Goal: Task Accomplishment & Management: Manage account settings

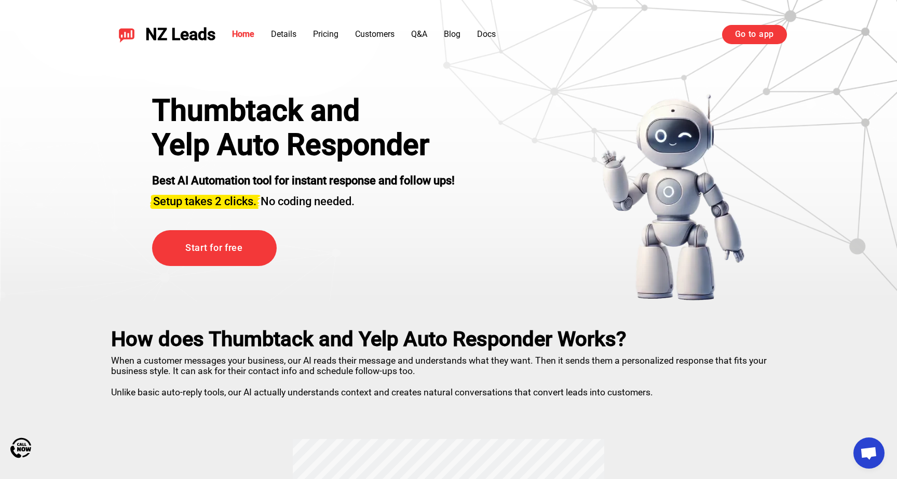
scroll to position [491, 0]
click at [581, 83] on div "Thumbtack and Yelp Auto Responder Best AI Automation tool for instant response …" at bounding box center [448, 184] width 727 height 234
click at [257, 258] on link "Start for free" at bounding box center [214, 248] width 125 height 36
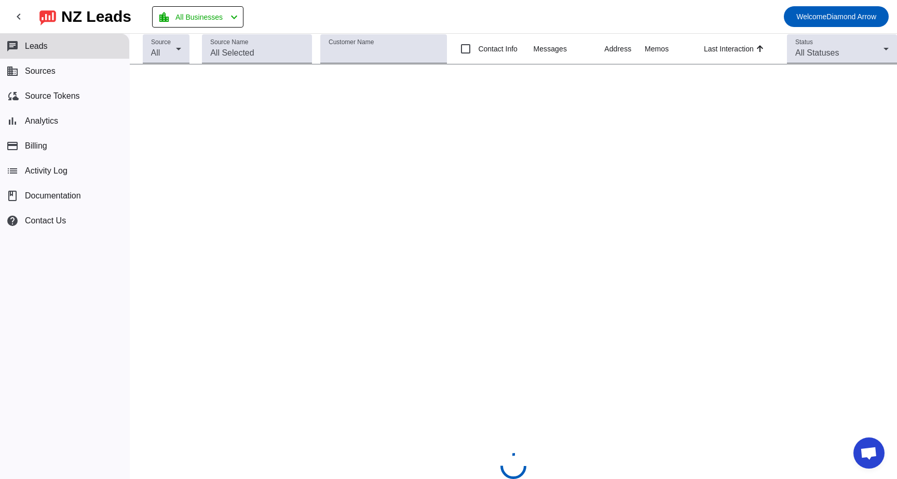
scroll to position [491, 0]
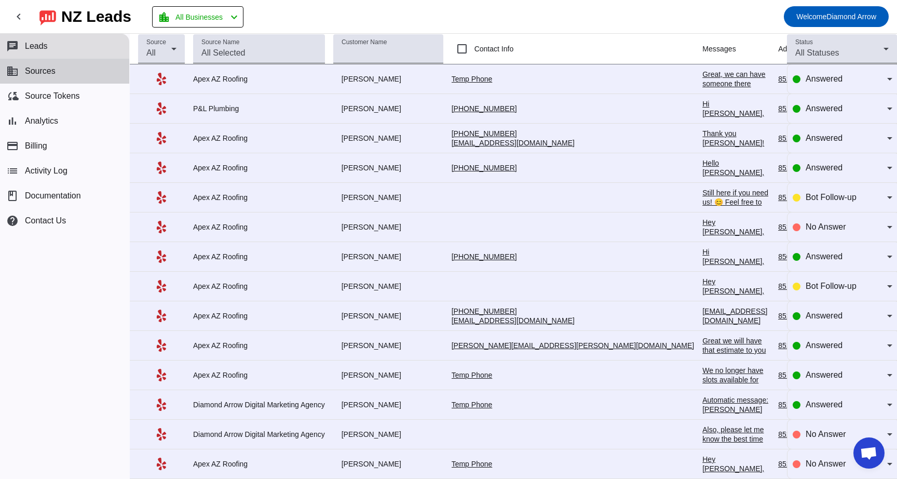
click at [50, 76] on button "business Sources" at bounding box center [64, 71] width 129 height 25
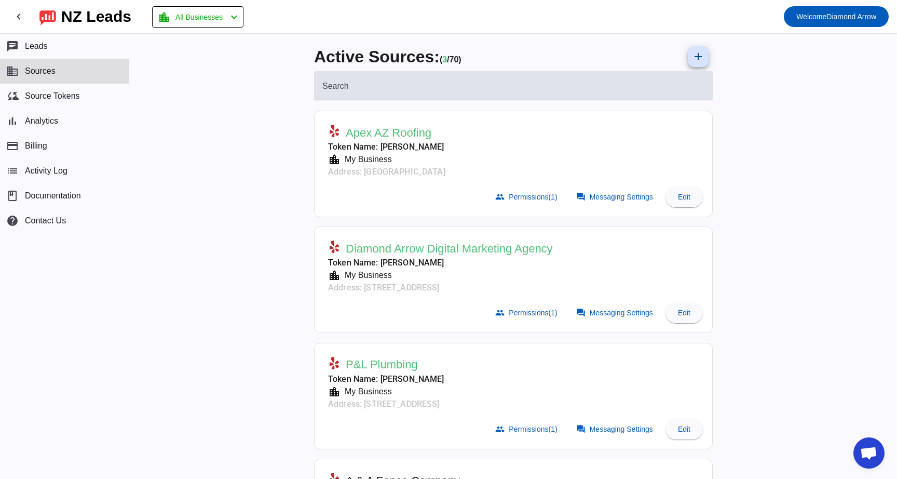
scroll to position [103, 0]
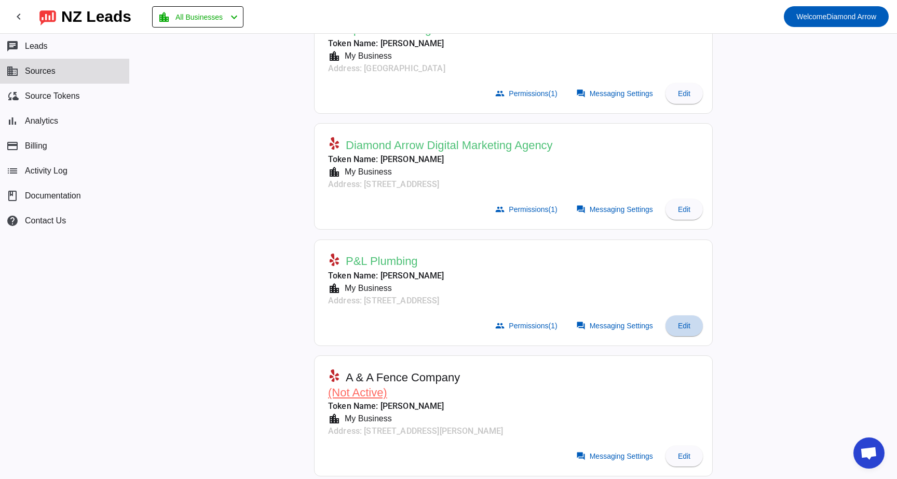
click at [688, 321] on span "Edit" at bounding box center [684, 325] width 12 height 8
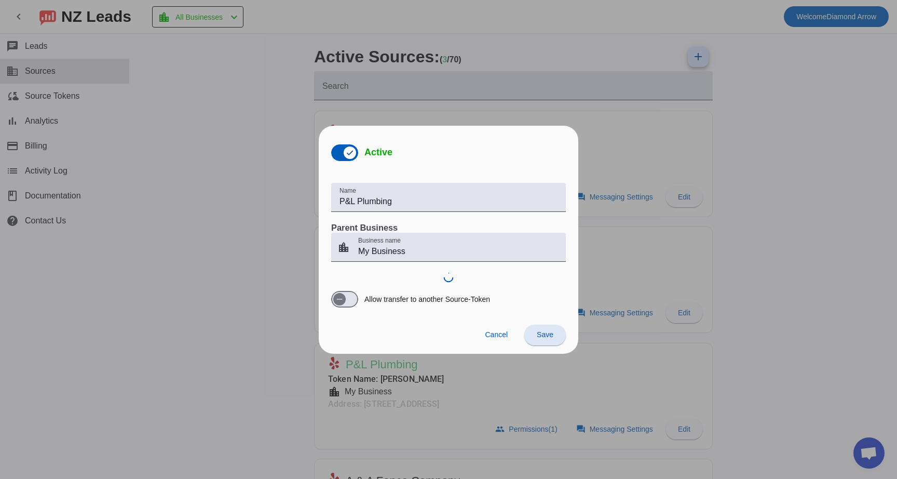
scroll to position [491, 0]
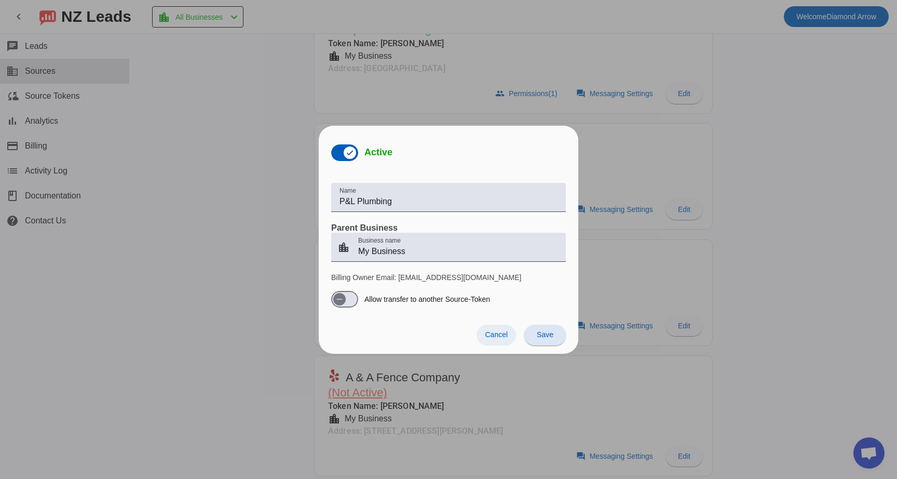
click at [499, 333] on span "Cancel" at bounding box center [496, 334] width 23 height 8
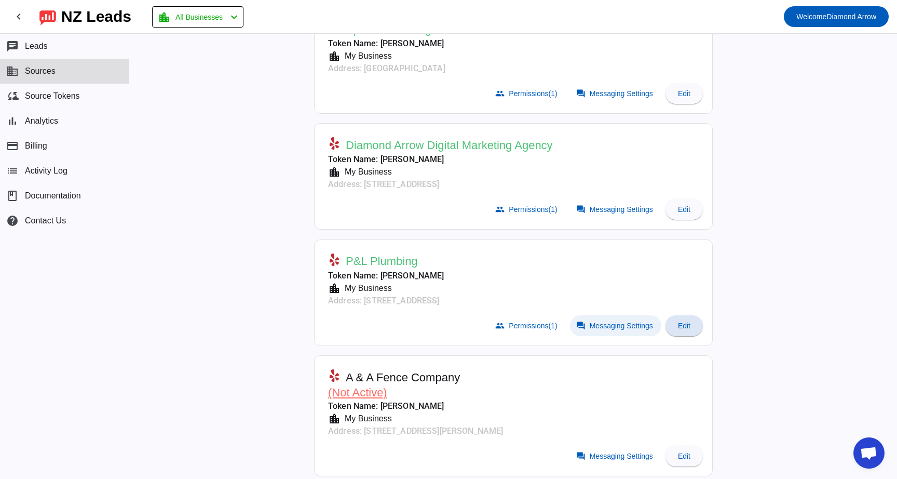
click at [593, 324] on span "Messaging Settings" at bounding box center [621, 325] width 63 height 8
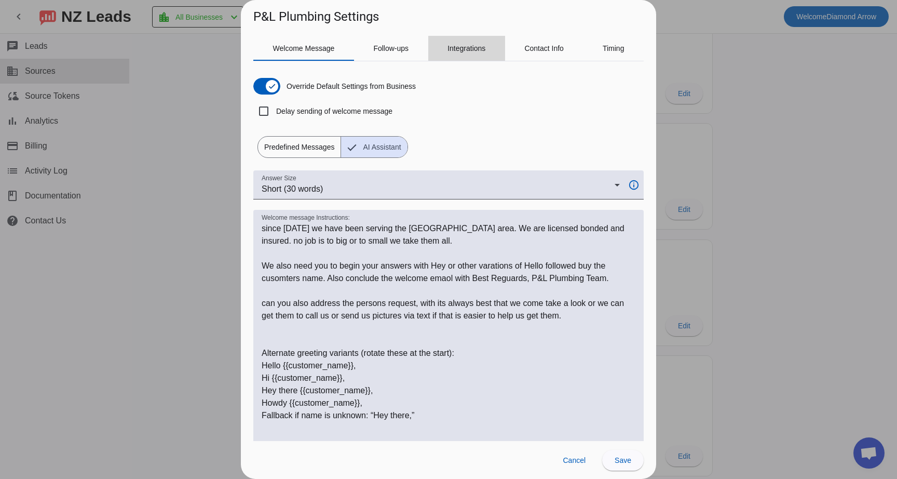
click at [477, 48] on span "Integrations" at bounding box center [466, 48] width 38 height 7
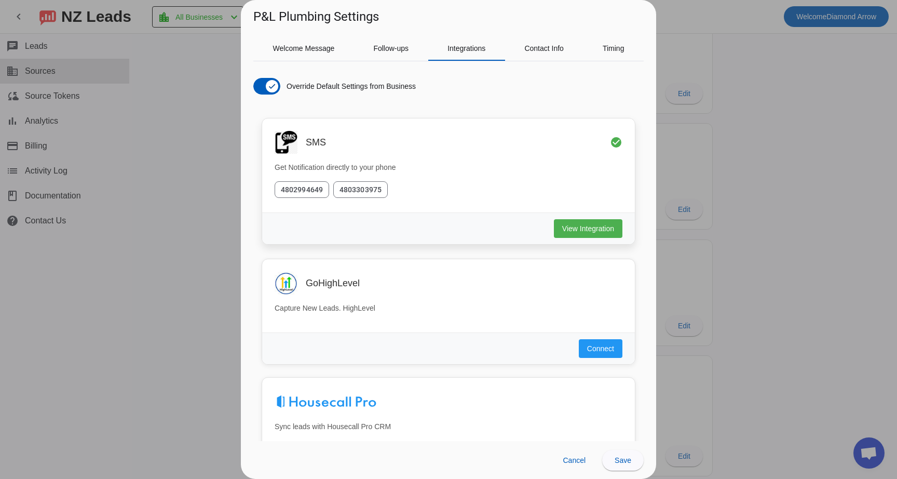
click at [435, 169] on p "Get Notification directly to your phone" at bounding box center [449, 167] width 348 height 11
click at [574, 230] on span "View Integration" at bounding box center [588, 228] width 52 height 10
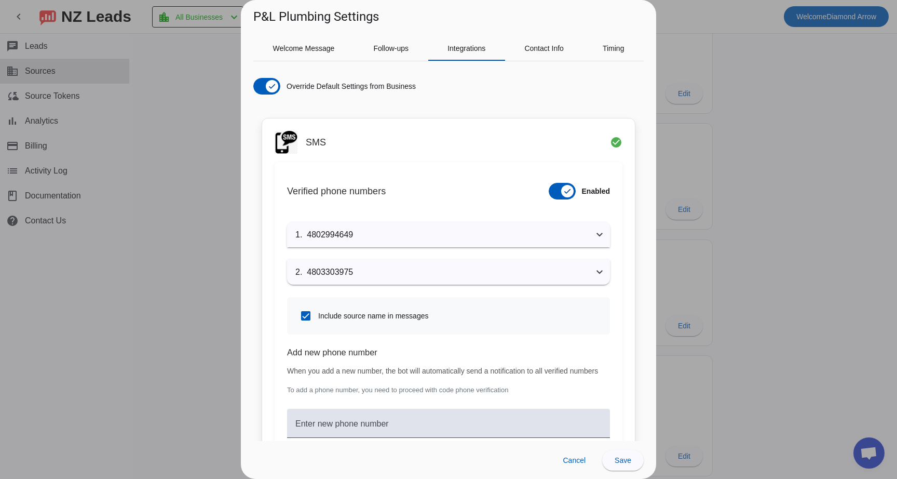
scroll to position [126, 0]
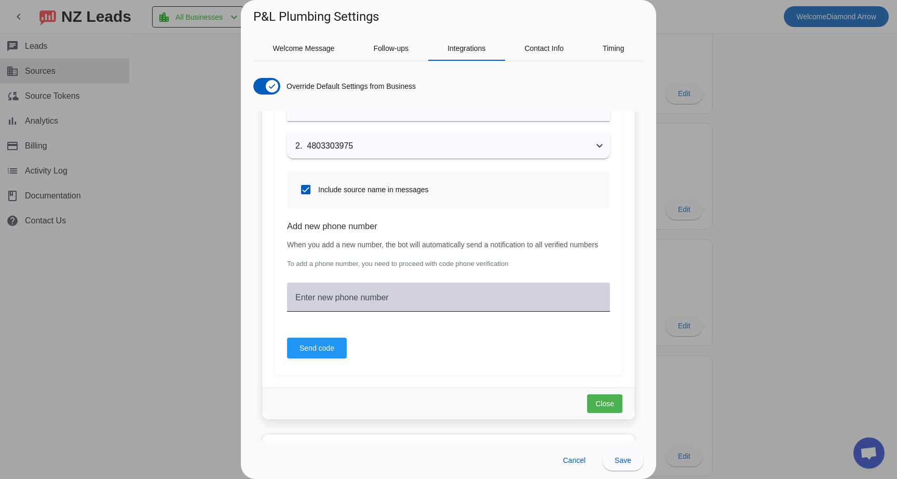
click at [389, 302] on mat-label "Enter new phone number" at bounding box center [341, 297] width 93 height 9
click at [399, 307] on input "Enter new phone number" at bounding box center [448, 301] width 306 height 12
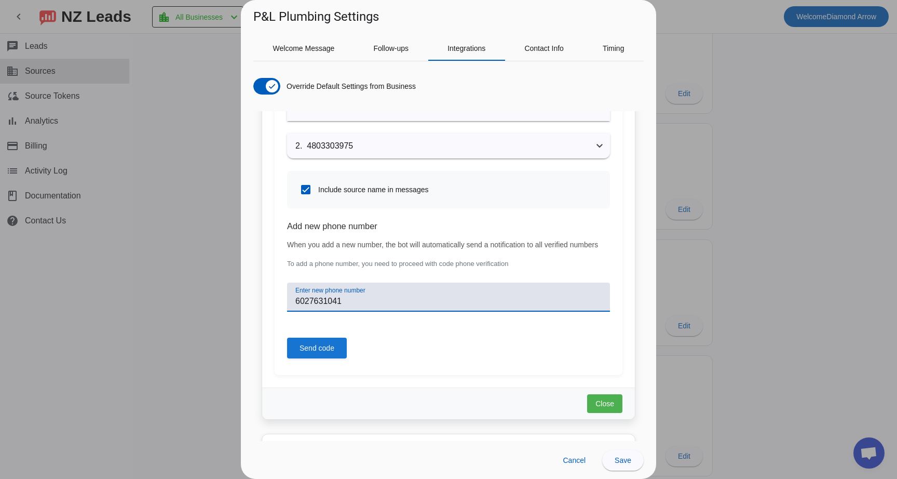
type input "6027631041"
click at [309, 353] on span "Send code" at bounding box center [316, 348] width 35 height 10
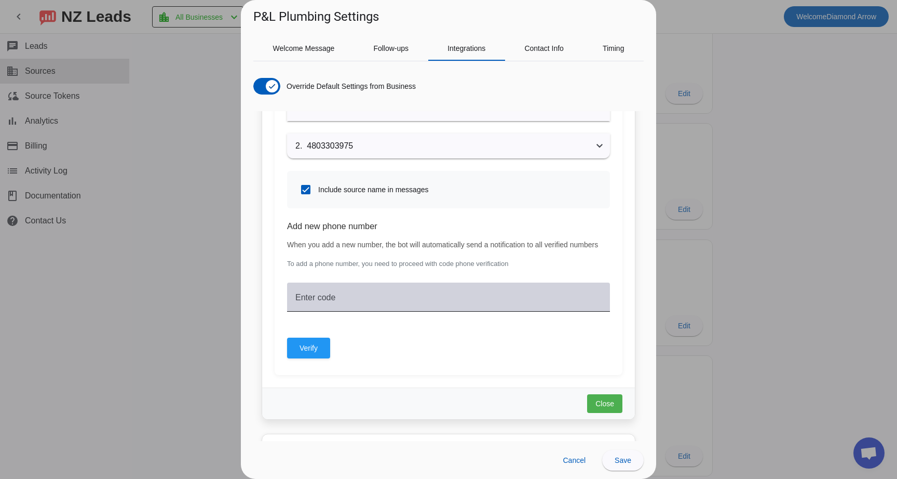
click at [318, 302] on mat-label "Enter code" at bounding box center [315, 297] width 40 height 9
click at [318, 307] on input "Enter code" at bounding box center [448, 301] width 306 height 12
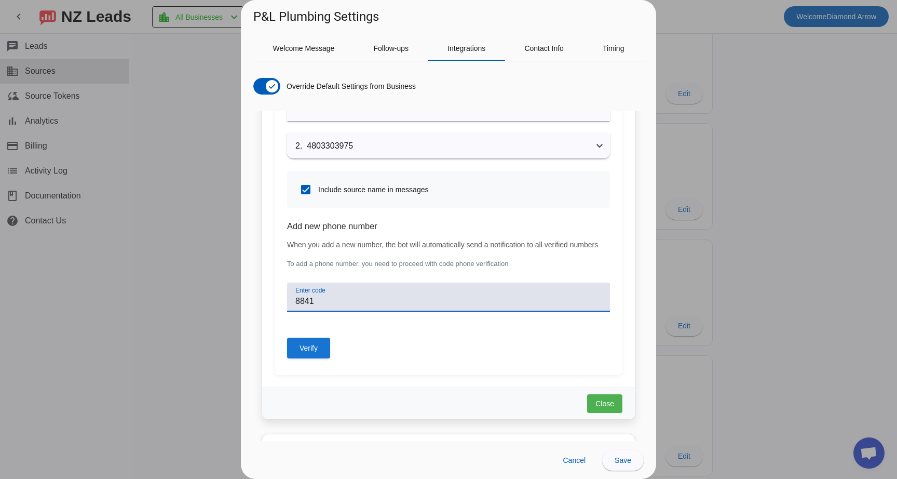
type input "8841"
click at [313, 353] on span "Verify" at bounding box center [308, 348] width 18 height 10
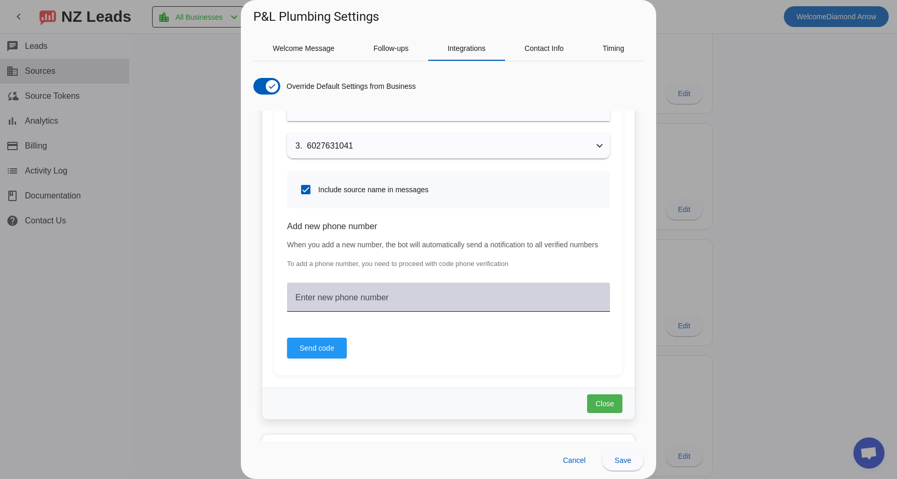
click at [309, 302] on mat-label "Enter new phone number" at bounding box center [341, 297] width 93 height 9
click at [309, 304] on input "Enter new phone number" at bounding box center [448, 301] width 306 height 12
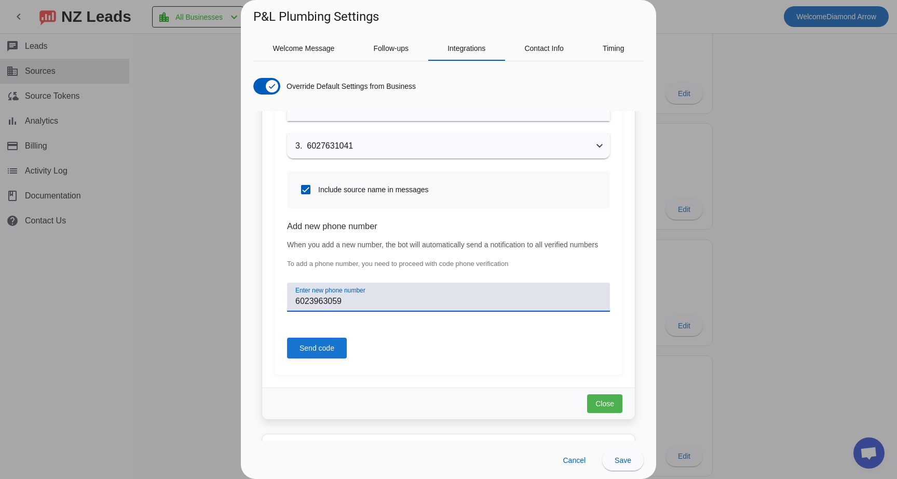
type input "6023963059"
click at [305, 353] on span "Send code" at bounding box center [316, 348] width 35 height 10
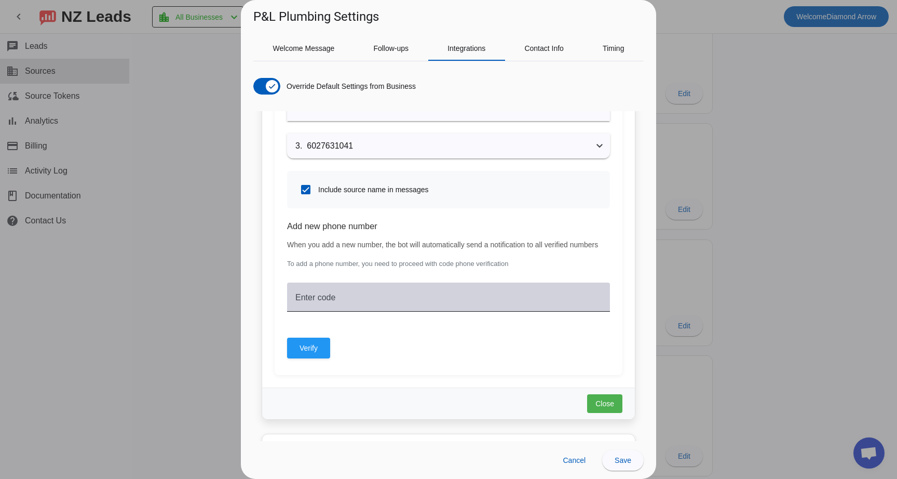
click at [325, 302] on mat-label "Enter code" at bounding box center [315, 297] width 40 height 9
click at [325, 307] on input "Enter code" at bounding box center [448, 301] width 306 height 12
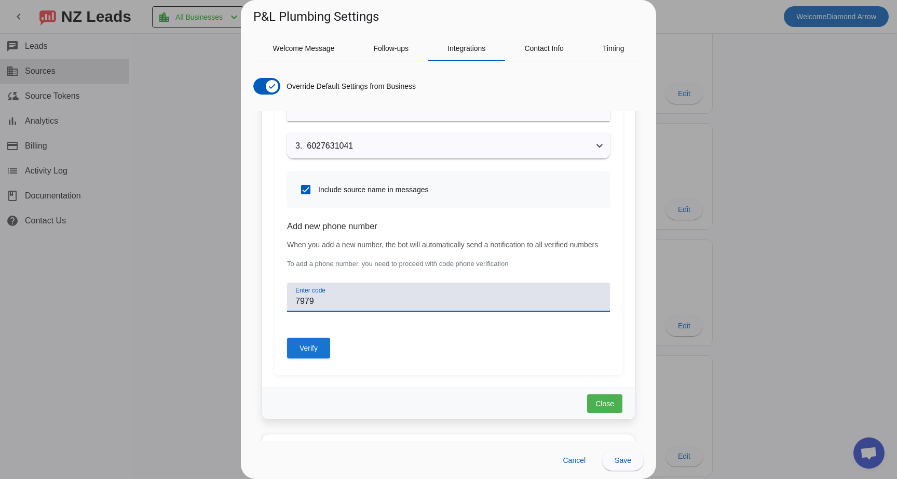
type input "7979"
click at [308, 353] on span "Verify" at bounding box center [308, 348] width 18 height 10
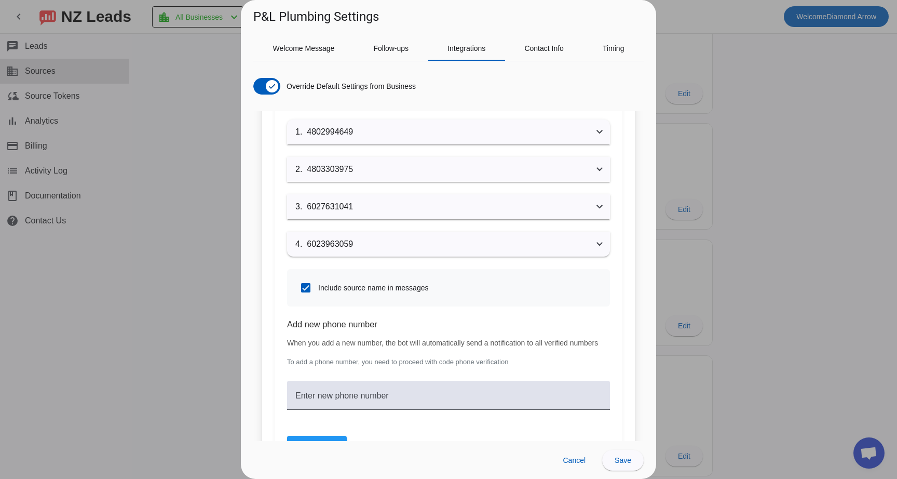
scroll to position [0, 0]
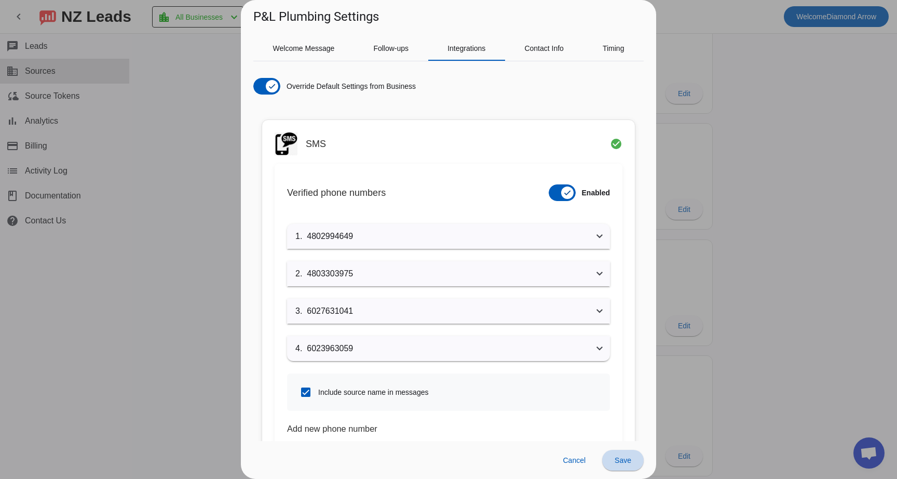
click at [620, 460] on span "Save" at bounding box center [623, 460] width 17 height 8
